Goal: Task Accomplishment & Management: Use online tool/utility

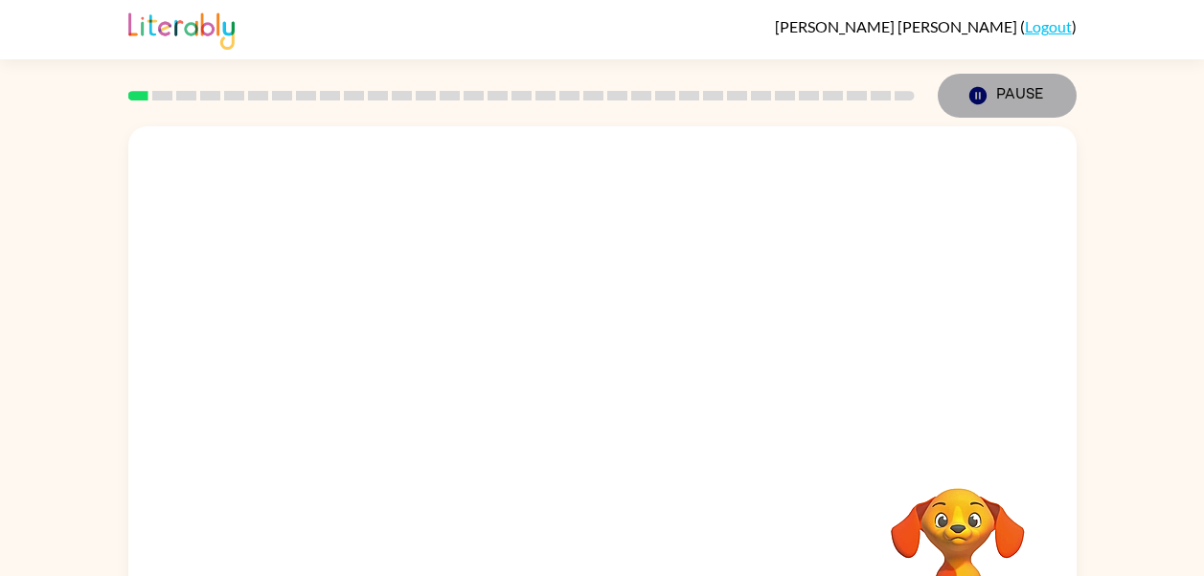
click at [1018, 102] on button "Pause Pause" at bounding box center [1007, 96] width 139 height 44
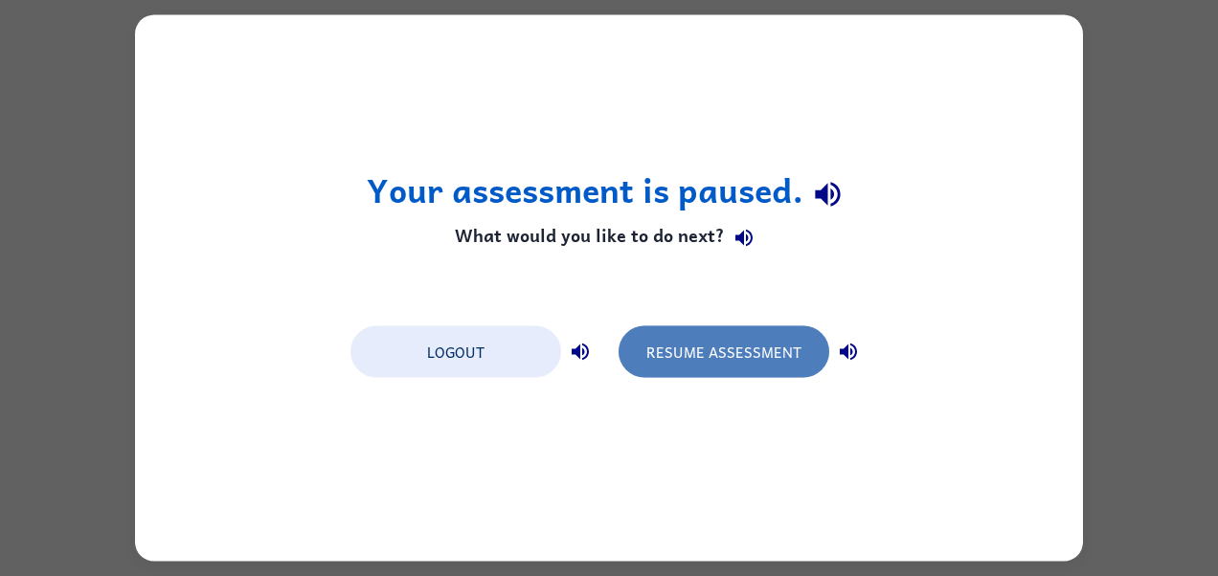
click at [756, 362] on button "Resume Assessment" at bounding box center [724, 353] width 211 height 52
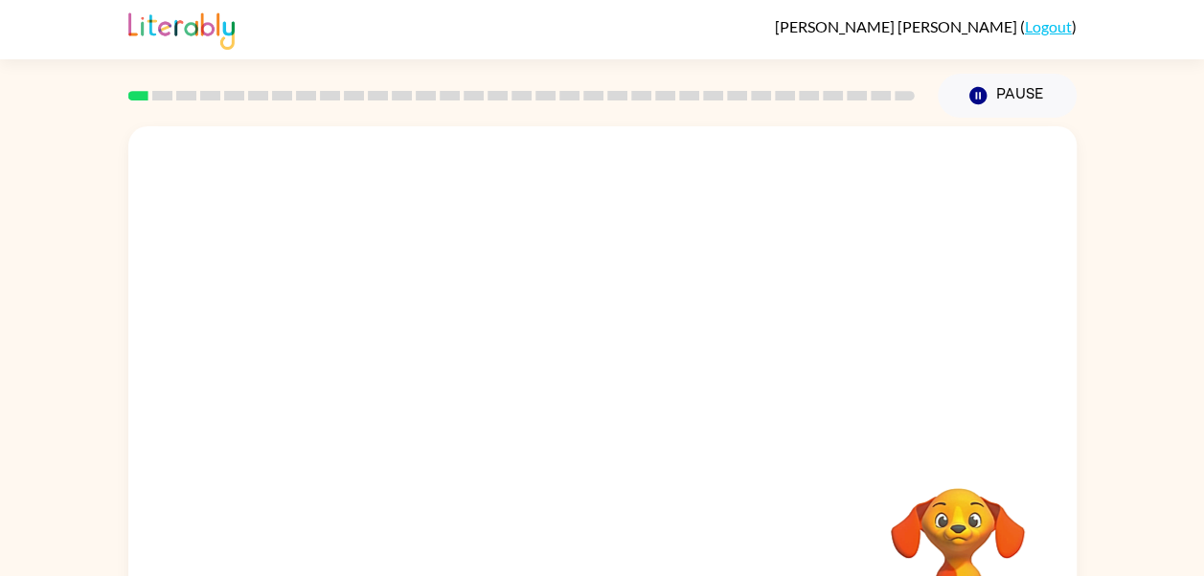
click at [756, 362] on div at bounding box center [602, 287] width 948 height 322
click at [1050, 23] on link "Logout" at bounding box center [1048, 26] width 47 height 18
click at [1048, 24] on link "Logout" at bounding box center [1048, 26] width 47 height 18
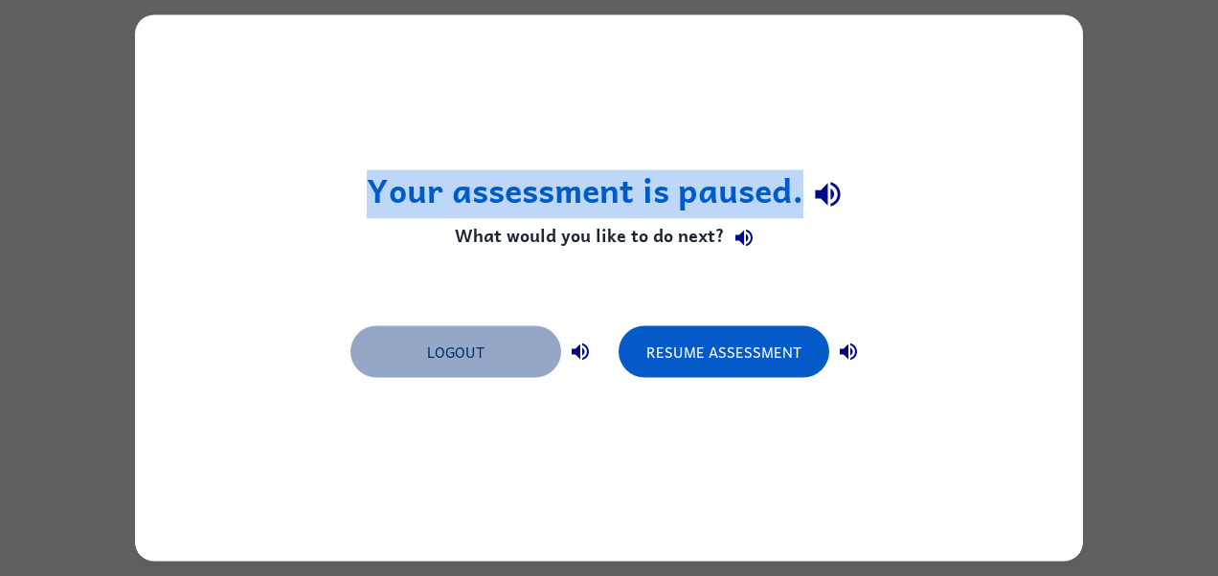
click at [479, 356] on button "Logout" at bounding box center [455, 353] width 211 height 52
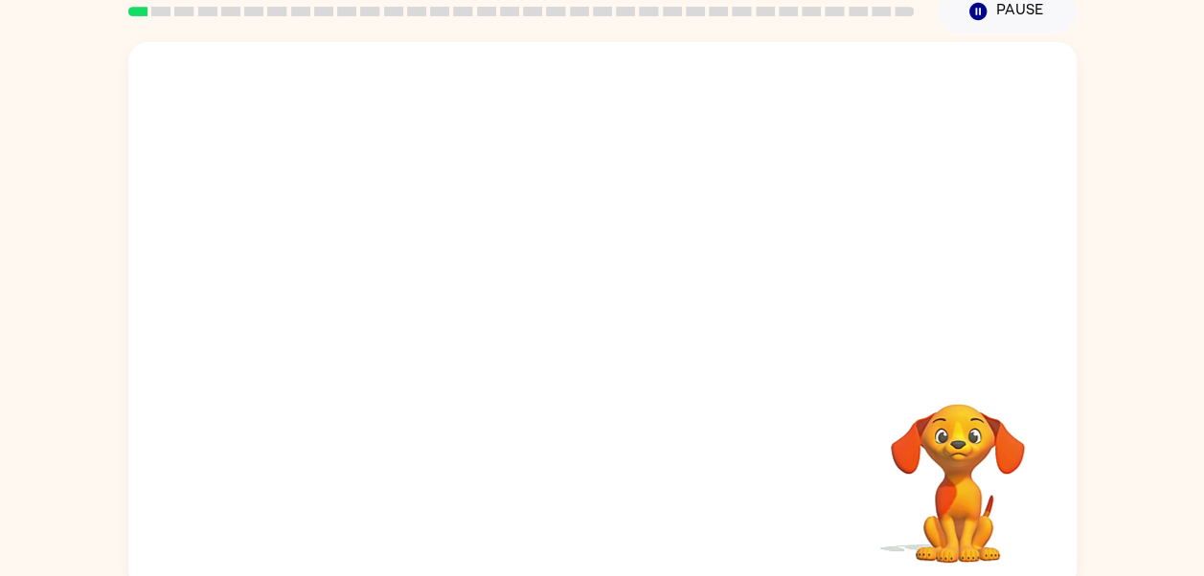
scroll to position [86, 0]
click at [152, 11] on rect at bounding box center [160, 10] width 19 height 10
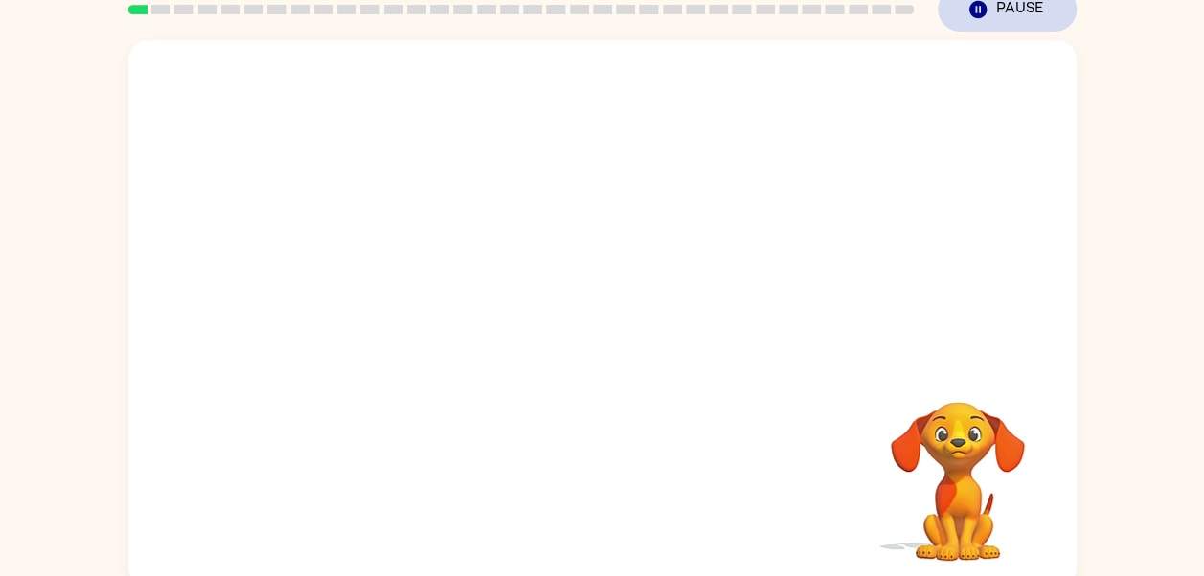
click at [1036, 13] on button "Pause Pause" at bounding box center [1007, 10] width 139 height 44
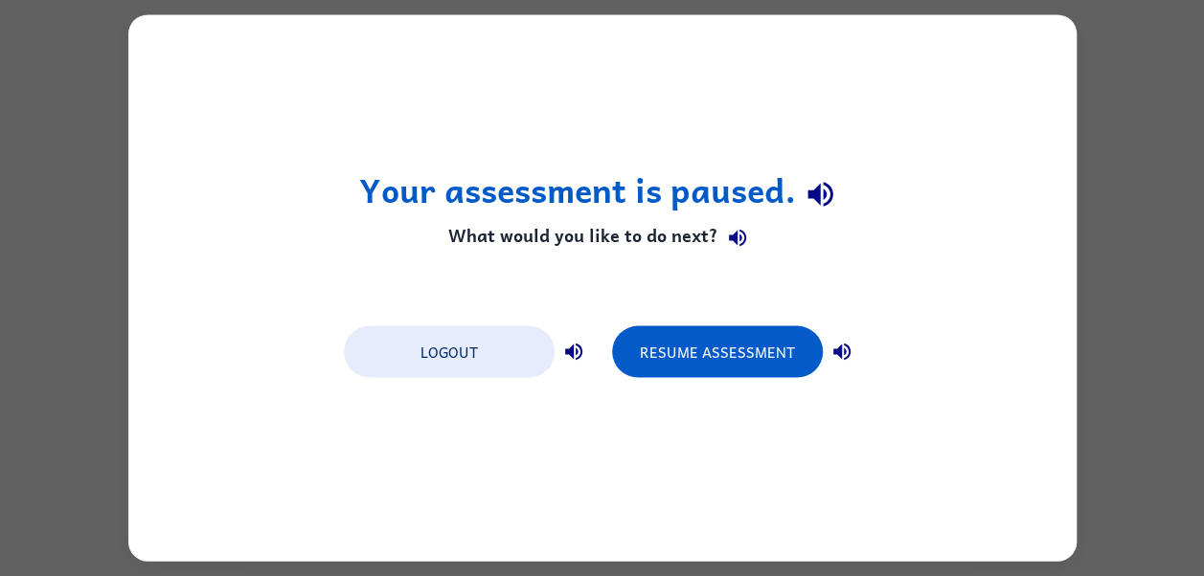
scroll to position [0, 0]
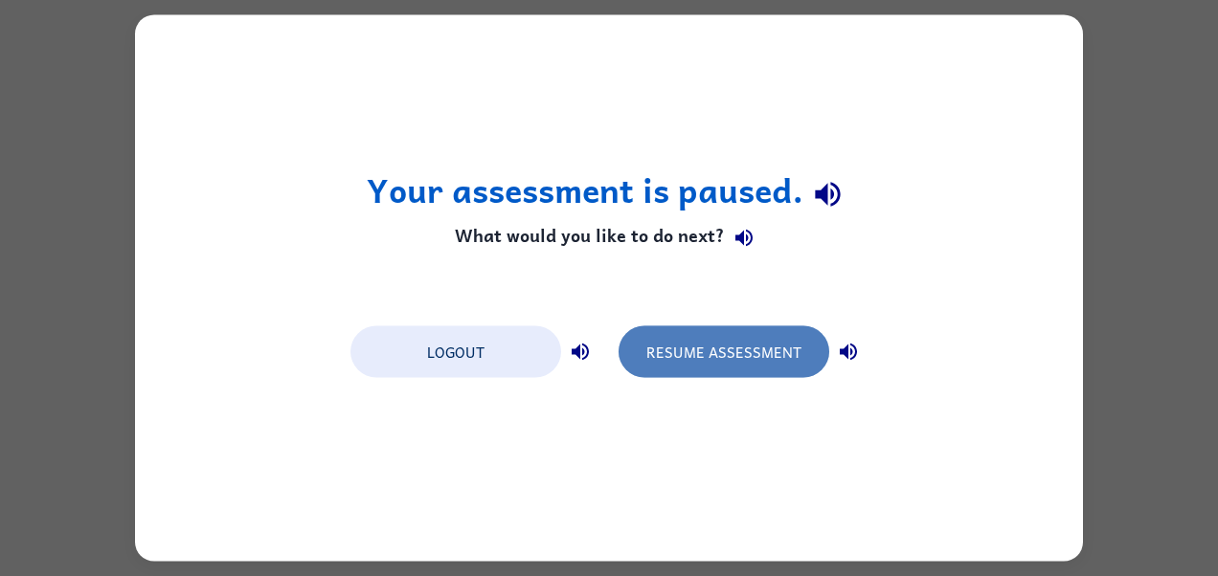
click at [738, 343] on button "Resume Assessment" at bounding box center [724, 353] width 211 height 52
